Goal: Task Accomplishment & Management: Complete application form

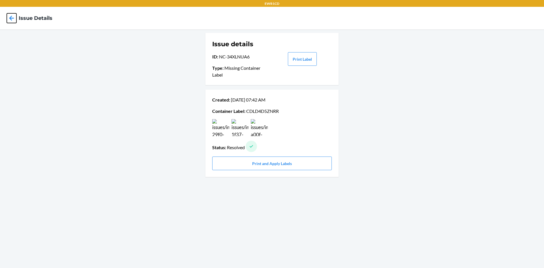
click at [9, 19] on icon at bounding box center [12, 18] width 10 height 10
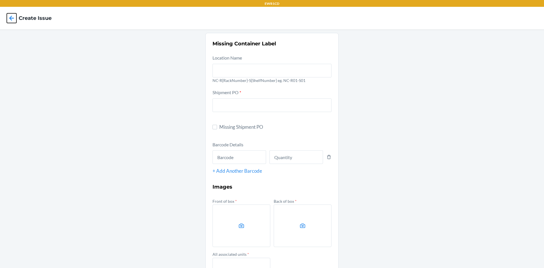
click at [9, 16] on icon at bounding box center [12, 18] width 10 height 10
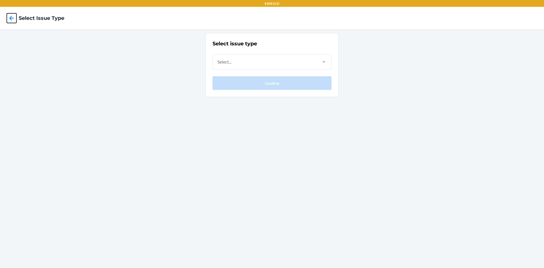
click at [7, 17] on icon at bounding box center [12, 18] width 10 height 10
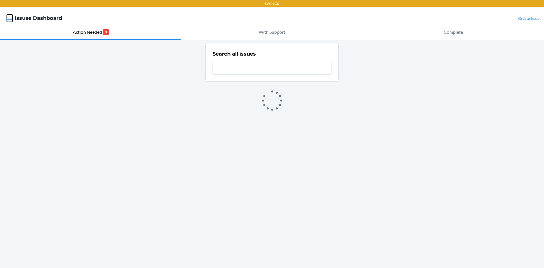
click at [9, 20] on icon "button" at bounding box center [9, 18] width 5 height 3
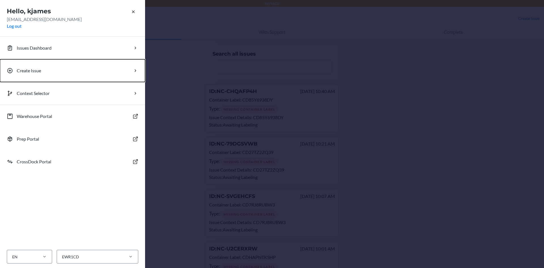
click at [33, 73] on p "Create Issue" at bounding box center [29, 70] width 24 height 7
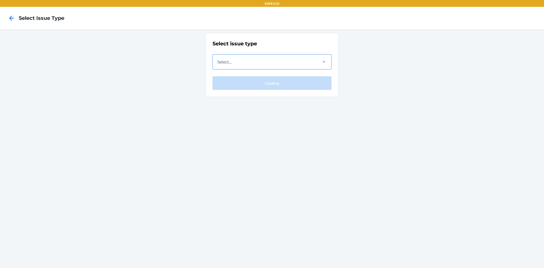
click at [313, 62] on div "Select..." at bounding box center [265, 61] width 104 height 15
click at [218, 62] on input "Select..." at bounding box center [217, 61] width 1 height 7
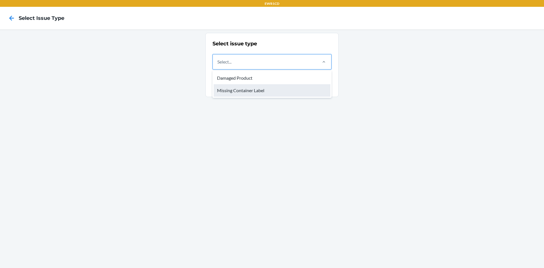
click at [298, 93] on div "Missing Container Label" at bounding box center [272, 90] width 117 height 12
click at [218, 65] on input "option Missing Container Label focused, 2 of 2. 2 results available. Use Up and…" at bounding box center [217, 61] width 1 height 7
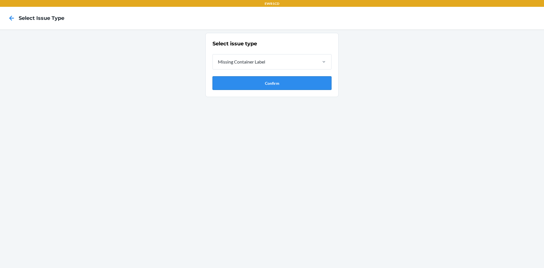
click at [288, 82] on button "Confirm" at bounding box center [272, 83] width 119 height 14
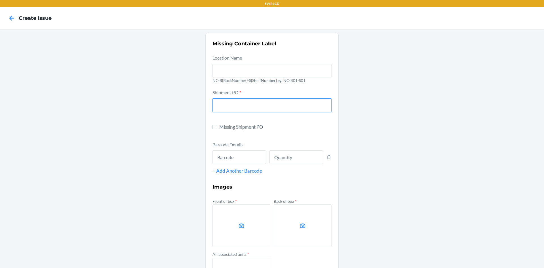
click at [233, 104] on input "text" at bounding box center [272, 105] width 119 height 14
type input "9655624"
click at [236, 157] on input "text" at bounding box center [240, 157] width 54 height 14
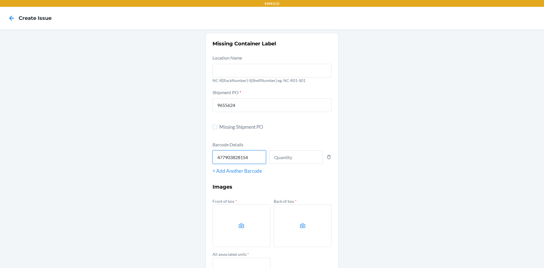
type input "4779038281540"
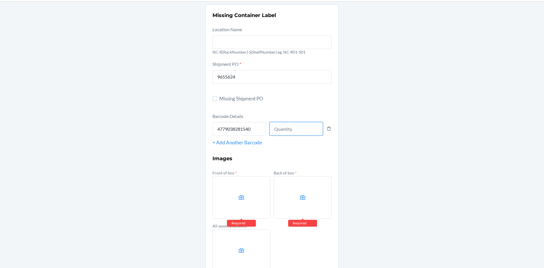
click at [295, 135] on input "number" at bounding box center [297, 129] width 54 height 14
type input "2240"
click at [254, 183] on label at bounding box center [242, 197] width 58 height 43
click at [0, 0] on input "file" at bounding box center [0, 0] width 0 height 0
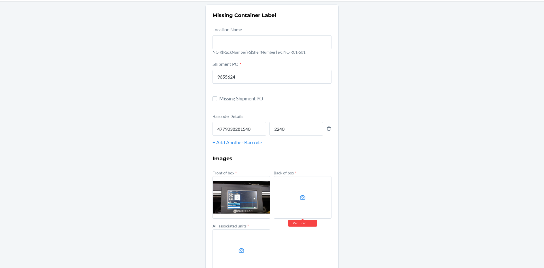
click at [334, 203] on section "Missing Container Label Location Name NC-R{RackNumber}-S{ShelfNumber} eg. NC-R0…" at bounding box center [271, 152] width 133 height 295
click at [323, 203] on label at bounding box center [303, 197] width 58 height 43
click at [0, 0] on input "file" at bounding box center [0, 0] width 0 height 0
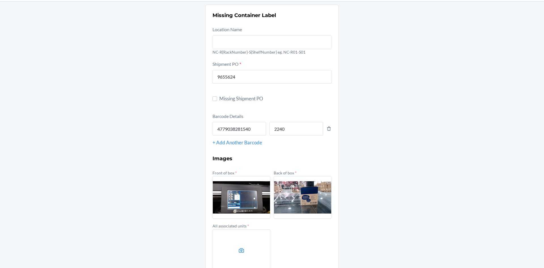
click at [248, 251] on label at bounding box center [242, 250] width 58 height 43
click at [0, 0] on input "file" at bounding box center [0, 0] width 0 height 0
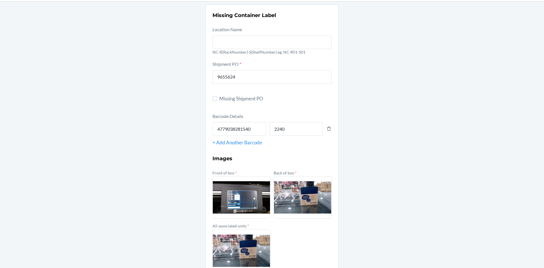
click at [247, 197] on label at bounding box center [242, 197] width 58 height 43
click at [0, 0] on input "file" at bounding box center [0, 0] width 0 height 0
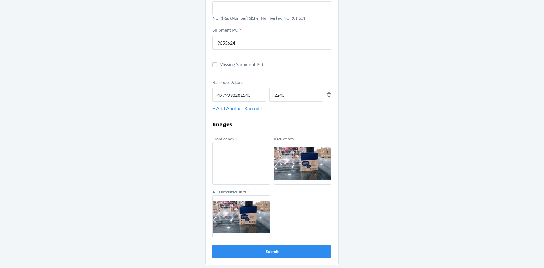
scroll to position [63, 0]
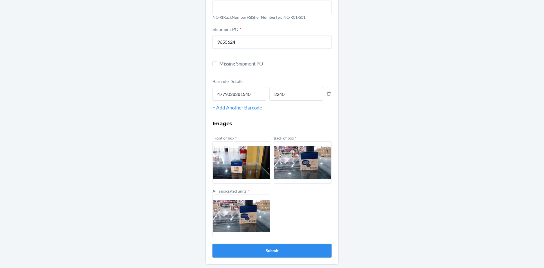
click at [264, 253] on button "Submit" at bounding box center [272, 251] width 119 height 14
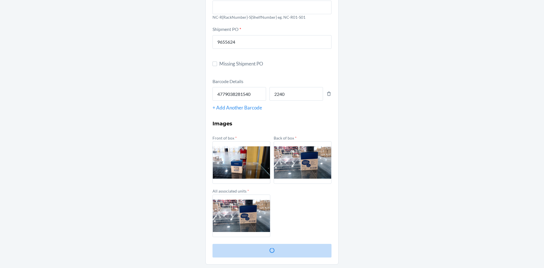
scroll to position [0, 0]
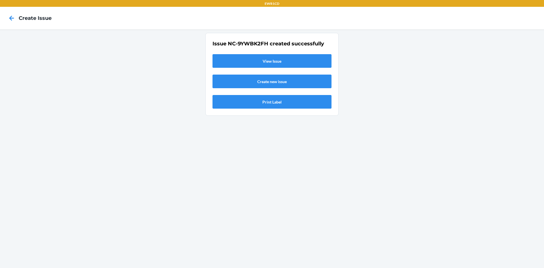
click at [285, 65] on link "View Issue" at bounding box center [272, 61] width 119 height 14
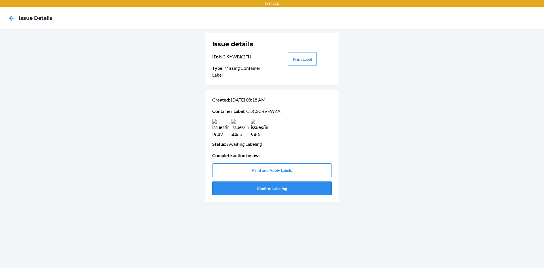
click at [268, 189] on button "Confirm Labeling" at bounding box center [272, 188] width 120 height 14
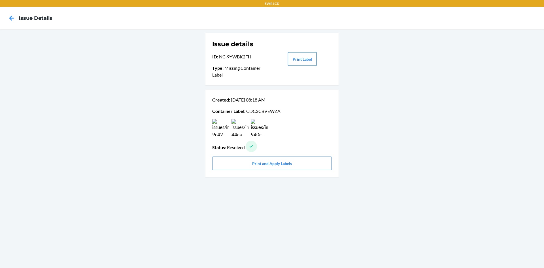
click at [305, 58] on button "Print Label" at bounding box center [302, 59] width 29 height 14
